Goal: Answer question/provide support

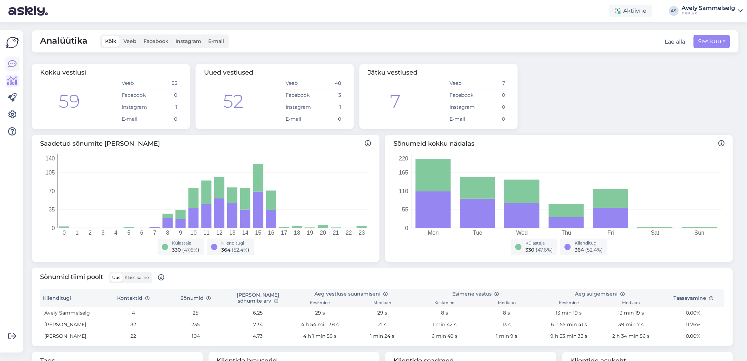
click at [14, 63] on icon at bounding box center [12, 64] width 8 height 8
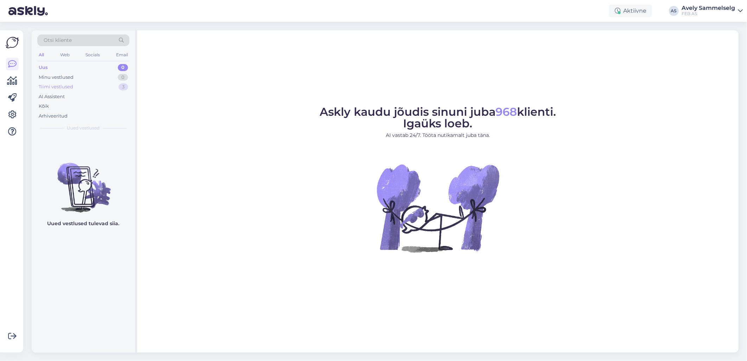
click at [81, 85] on div "Tiimi vestlused 3" at bounding box center [83, 87] width 92 height 10
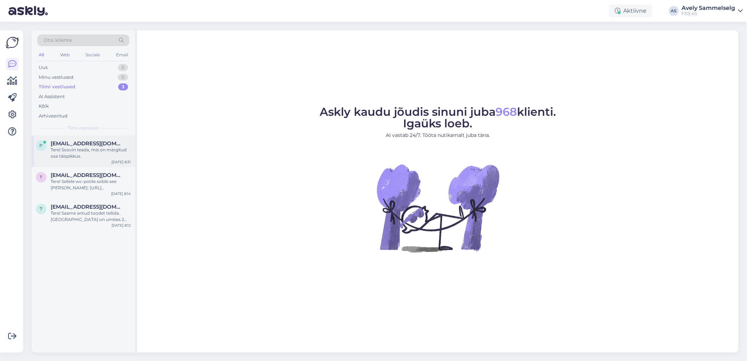
click at [84, 154] on div "Tere! Soovin teada, mis on märgitud osa täispikkus." at bounding box center [91, 153] width 80 height 13
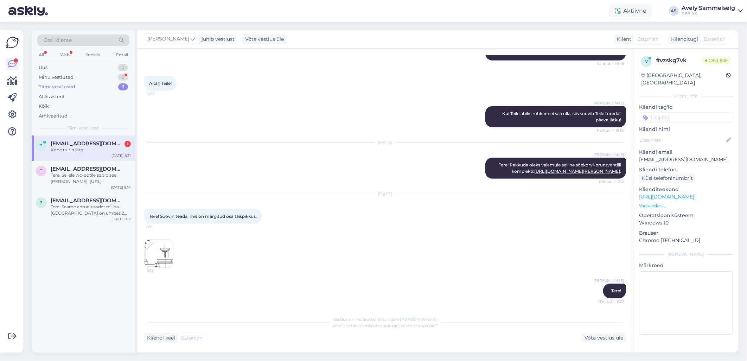
scroll to position [376, 0]
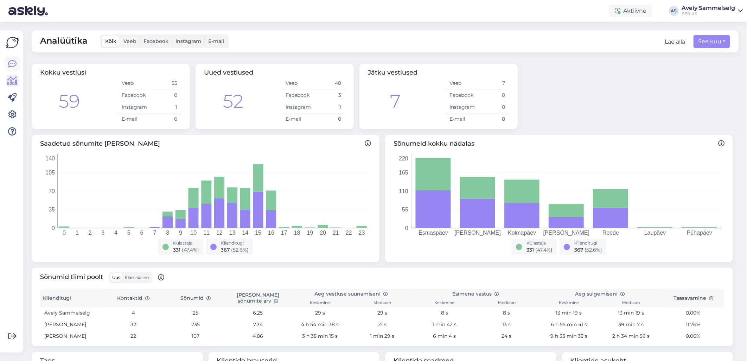
click at [9, 64] on icon at bounding box center [12, 64] width 8 height 8
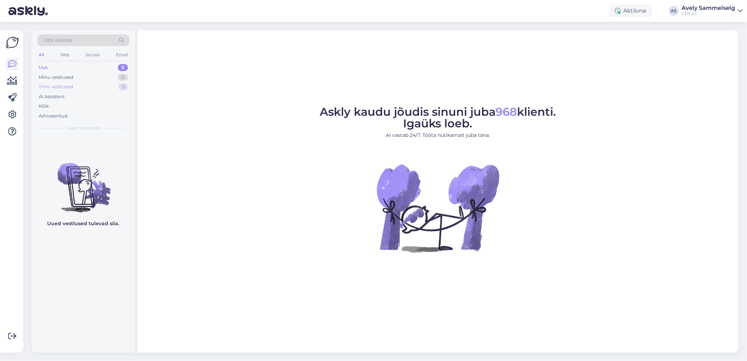
click at [82, 86] on div "Tiimi vestlused 3" at bounding box center [83, 87] width 92 height 10
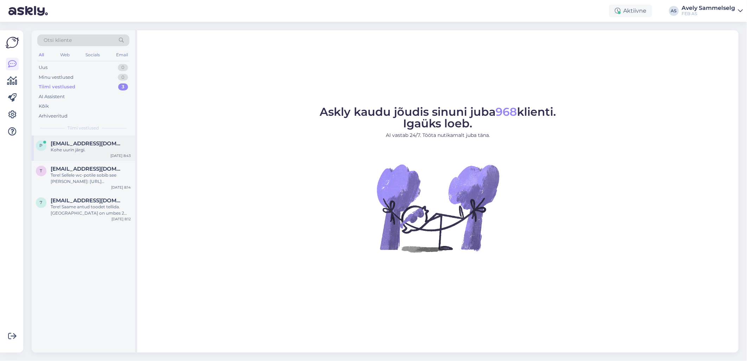
click at [78, 145] on span "[EMAIL_ADDRESS][DOMAIN_NAME]" at bounding box center [87, 143] width 73 height 6
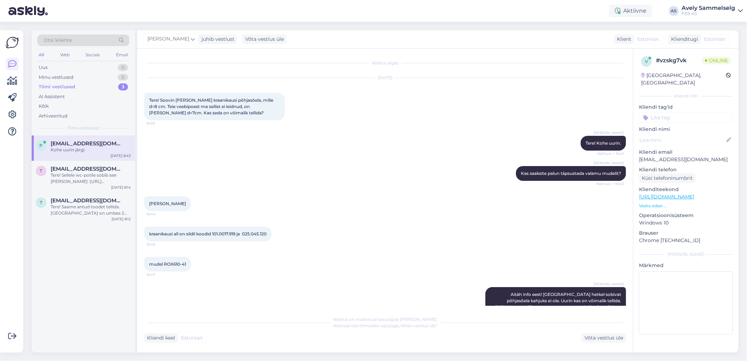
scroll to position [376, 0]
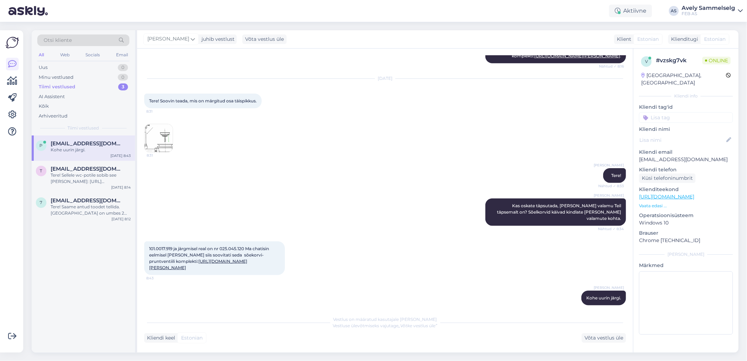
click at [170, 142] on img at bounding box center [159, 138] width 28 height 28
click at [166, 141] on img at bounding box center [159, 138] width 28 height 28
click at [247, 258] on link "[URL][DOMAIN_NAME][PERSON_NAME]" at bounding box center [198, 264] width 98 height 12
click at [62, 181] on div "Tere! Sellele wc-potile sobib see [PERSON_NAME]: [URL][DOMAIN_NAME][PERSON_NAME…" at bounding box center [91, 178] width 80 height 13
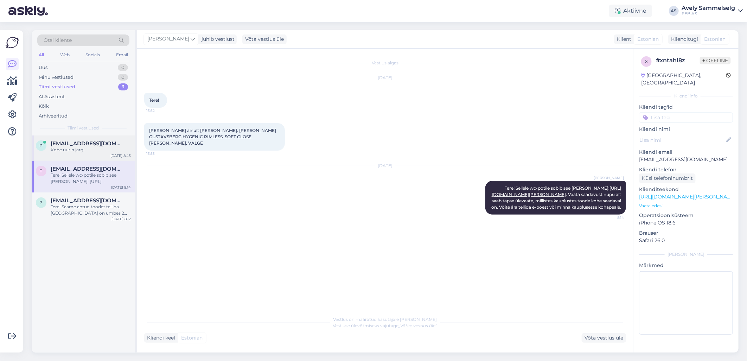
click at [80, 146] on span "[EMAIL_ADDRESS][DOMAIN_NAME]" at bounding box center [87, 143] width 73 height 6
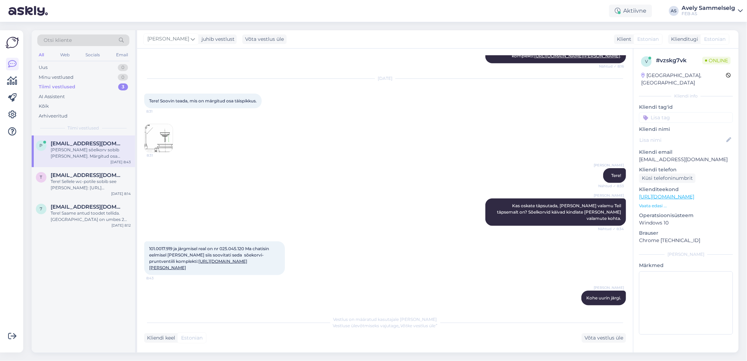
scroll to position [412, 0]
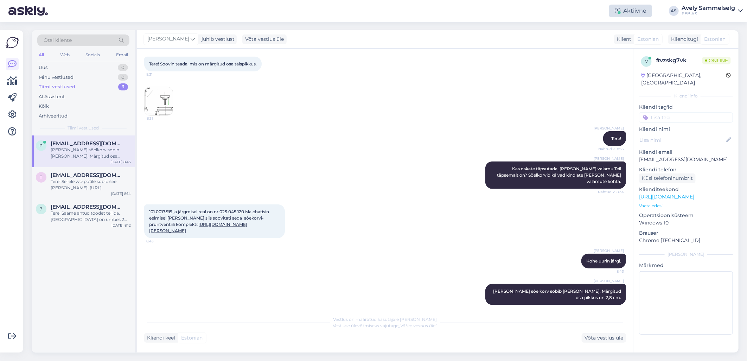
click at [627, 13] on div "Aktiivne" at bounding box center [630, 11] width 43 height 13
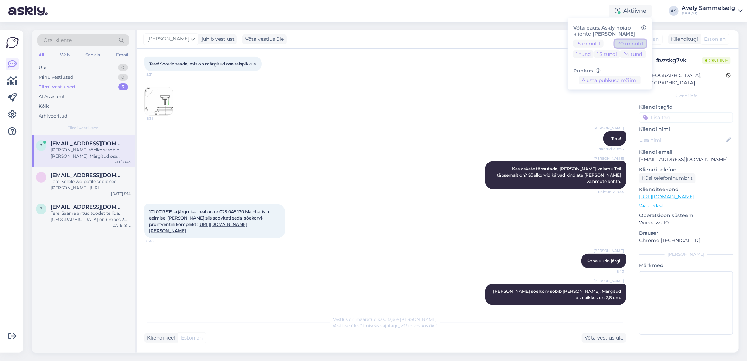
click at [618, 44] on button "30 minutit" at bounding box center [631, 43] width 32 height 8
click at [252, 111] on div "[DATE] Tere! Soovin teada, mis on märgitud osa täispikkus. 8:31 8:31" at bounding box center [385, 78] width 482 height 89
